Goal: Navigation & Orientation: Find specific page/section

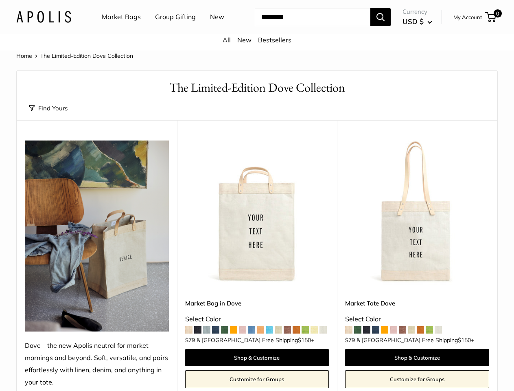
click at [257, 26] on input "Search..." at bounding box center [313, 17] width 116 height 18
click at [168, 30] on ul "Market Bags Group Gifting New" at bounding box center [170, 17] width 137 height 26
click at [305, 26] on input "Search..." at bounding box center [313, 17] width 116 height 18
